Goal: Obtain resource: Download file/media

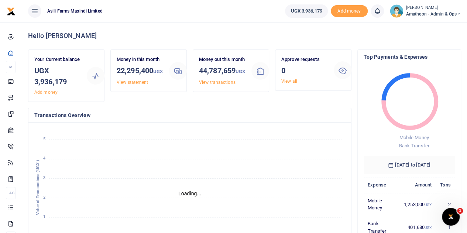
scroll to position [6, 6]
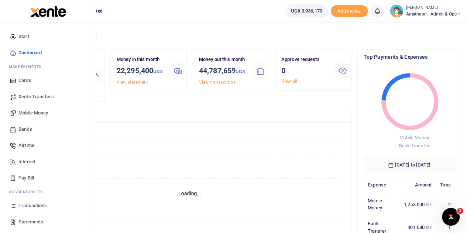
click at [25, 222] on span "Statements" at bounding box center [30, 221] width 25 height 7
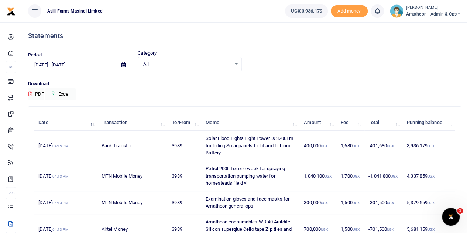
click at [123, 65] on icon at bounding box center [124, 64] width 4 height 5
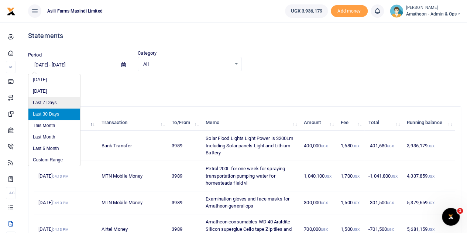
click at [49, 103] on li "Last 7 Days" at bounding box center [54, 102] width 52 height 11
type input "[DATE] - [DATE]"
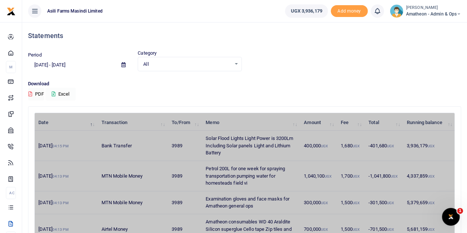
click at [58, 95] on button "Excel" at bounding box center [60, 94] width 30 height 13
